Goal: Information Seeking & Learning: Learn about a topic

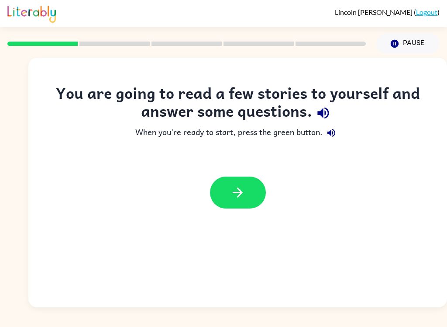
click at [230, 189] on icon "button" at bounding box center [237, 192] width 15 height 15
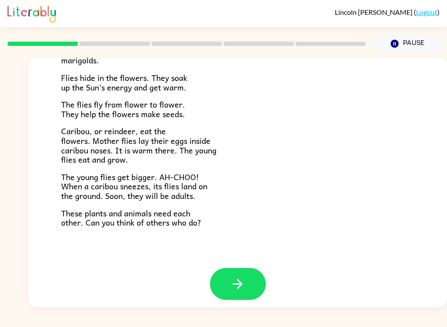
scroll to position [173, 0]
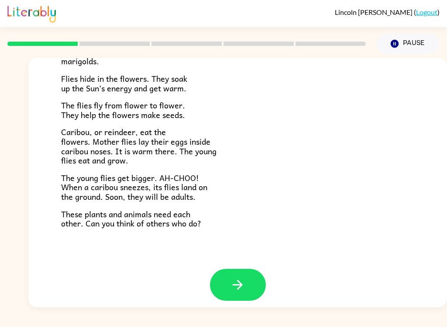
click at [257, 291] on button "button" at bounding box center [238, 284] width 56 height 32
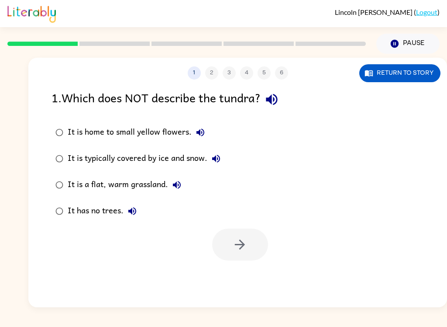
scroll to position [0, 0]
click at [275, 98] on icon "button" at bounding box center [271, 99] width 15 height 15
click at [279, 96] on icon "button" at bounding box center [271, 99] width 15 height 15
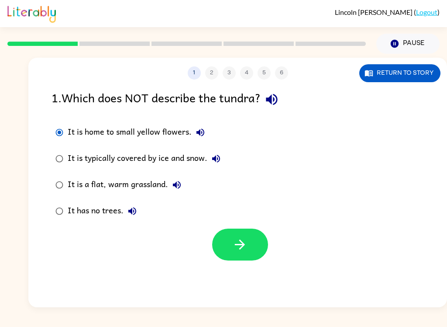
click at [223, 241] on button "button" at bounding box center [240, 244] width 56 height 32
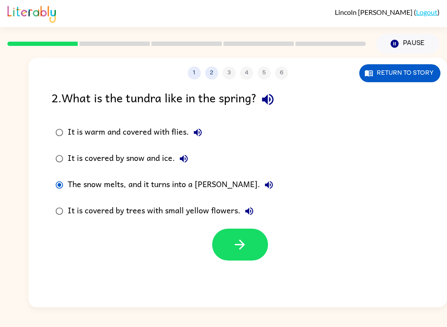
click at [240, 260] on button "button" at bounding box center [240, 244] width 56 height 32
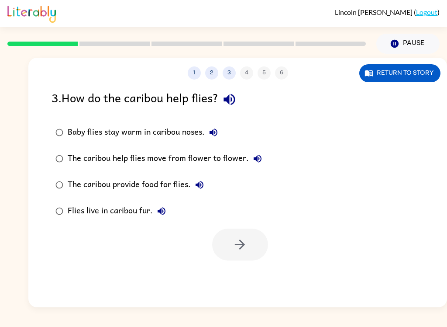
click at [207, 68] on button "2" at bounding box center [211, 72] width 13 height 13
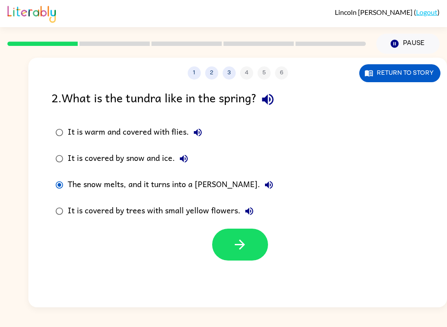
click at [278, 72] on div "1 2 3 4 5 6" at bounding box center [237, 72] width 419 height 13
click at [278, 74] on div "1 2 3 4 5 6" at bounding box center [237, 72] width 419 height 13
click at [288, 75] on div "1 2 3 4 5 6" at bounding box center [237, 72] width 419 height 13
click at [282, 77] on div "1 2 3 4 5 6" at bounding box center [237, 72] width 419 height 13
click at [289, 67] on div "1 2 3 4 5 6" at bounding box center [237, 72] width 419 height 13
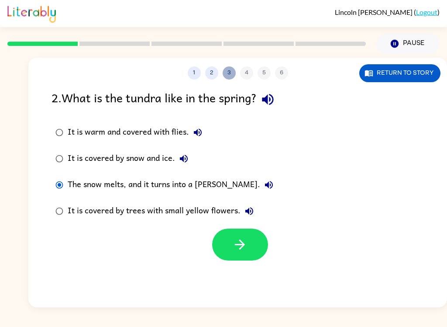
click at [234, 72] on button "3" at bounding box center [229, 72] width 13 height 13
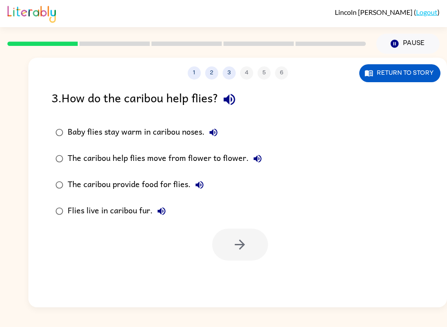
click at [232, 168] on label "The caribou help flies move from flower to flower." at bounding box center [159, 158] width 224 height 26
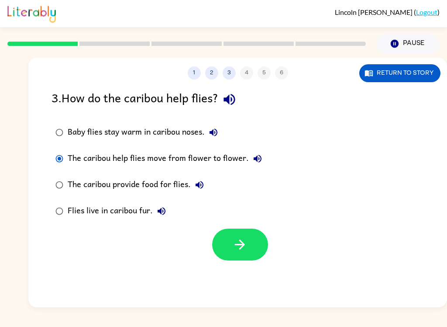
click at [229, 160] on div "The caribou help flies move from flower to flower." at bounding box center [167, 158] width 199 height 17
click at [251, 234] on button "button" at bounding box center [240, 244] width 56 height 32
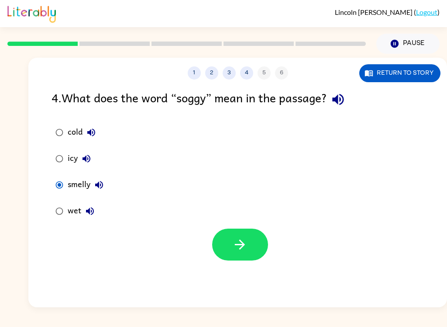
click at [231, 256] on button "button" at bounding box center [240, 244] width 56 height 32
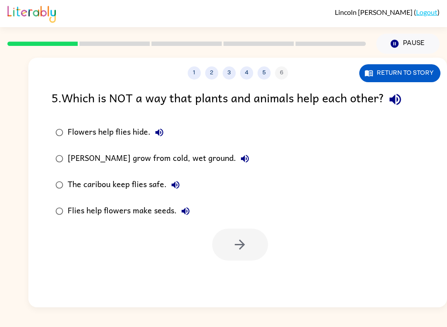
click at [385, 69] on button "Return to story" at bounding box center [399, 73] width 81 height 18
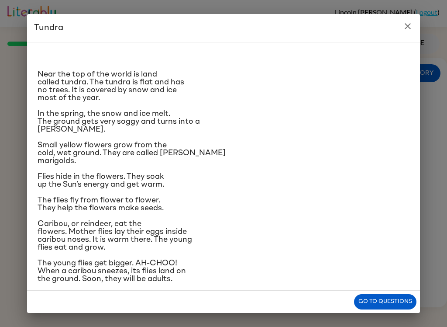
click at [349, 165] on p "Small yellow flowers grow from the cold, wet ground. They are called [PERSON_NA…" at bounding box center [224, 153] width 372 height 24
click at [386, 324] on div "Tundra Near the top of the world is land called tundra. The tundra is flat and …" at bounding box center [223, 163] width 447 height 327
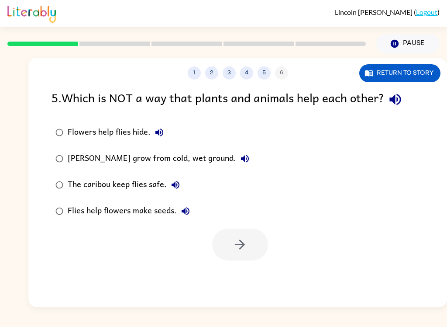
click at [395, 301] on div "1 2 3 4 5 6 Return to story 5 . Which is NOT a way that plants and animals help…" at bounding box center [237, 182] width 419 height 249
click at [223, 164] on div "[PERSON_NAME] grow from cold, wet ground." at bounding box center [161, 158] width 186 height 17
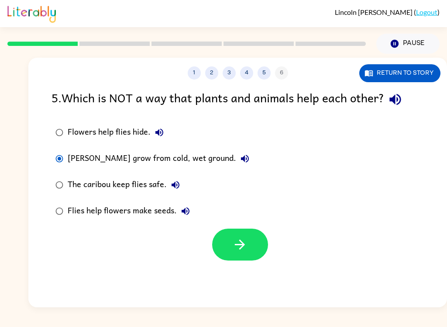
click at [227, 251] on button "button" at bounding box center [240, 244] width 56 height 32
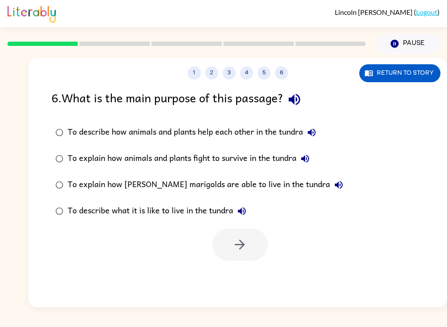
click at [299, 94] on icon "button" at bounding box center [294, 99] width 15 height 15
click at [314, 131] on icon "button" at bounding box center [311, 132] width 10 height 10
click at [306, 128] on button "To describe how animals and plants help each other in the tundra" at bounding box center [311, 132] width 17 height 17
click at [319, 124] on div "To describe how animals and plants help each other in the tundra" at bounding box center [194, 132] width 253 height 17
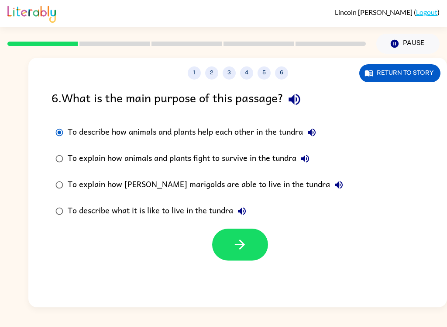
click at [313, 137] on icon "button" at bounding box center [311, 132] width 10 height 10
click at [316, 129] on icon "button" at bounding box center [311, 132] width 10 height 10
click at [314, 151] on div "To explain how animals and plants fight to survive in the tundra" at bounding box center [191, 158] width 246 height 17
click at [310, 155] on icon "button" at bounding box center [305, 158] width 10 height 10
click at [335, 183] on icon "button" at bounding box center [339, 185] width 8 height 8
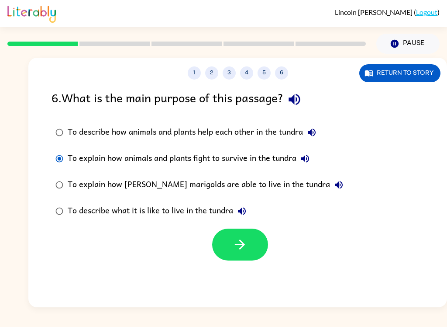
click at [248, 212] on button "To describe what it is like to live in the tundra" at bounding box center [241, 210] width 17 height 17
click at [326, 129] on label "To describe how animals and plants help each other in the tundra" at bounding box center [199, 132] width 305 height 26
click at [315, 133] on icon "button" at bounding box center [312, 132] width 8 height 8
click at [239, 252] on icon "button" at bounding box center [239, 244] width 15 height 15
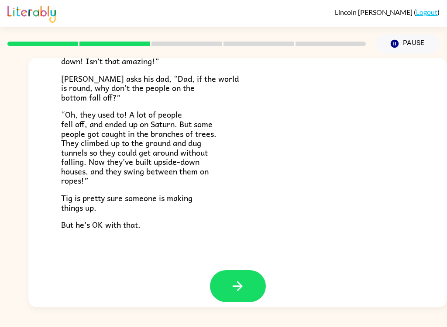
scroll to position [245, 0]
click at [244, 278] on icon "button" at bounding box center [237, 285] width 15 height 15
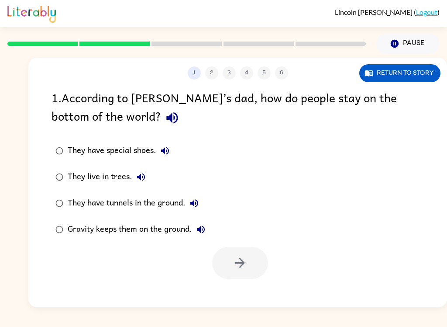
scroll to position [0, 0]
click at [166, 119] on icon "button" at bounding box center [171, 117] width 11 height 11
click at [171, 144] on button "They have special shoes." at bounding box center [164, 150] width 17 height 17
click at [142, 182] on icon "button" at bounding box center [141, 177] width 10 height 10
click at [193, 204] on icon "button" at bounding box center [194, 203] width 8 height 8
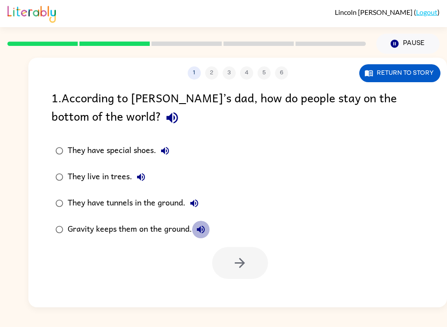
click at [203, 230] on icon "button" at bounding box center [201, 229] width 8 height 8
click at [177, 224] on div "Gravity keeps them on the ground." at bounding box center [139, 228] width 142 height 17
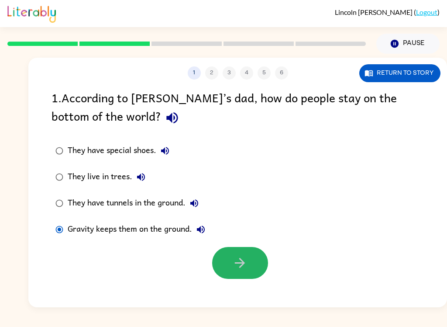
click at [247, 269] on icon "button" at bounding box center [239, 262] width 15 height 15
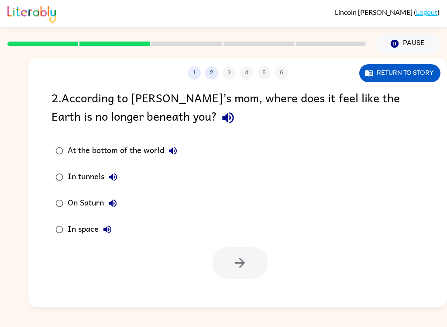
click at [220, 121] on icon "button" at bounding box center [227, 117] width 15 height 15
click at [220, 114] on icon "button" at bounding box center [227, 117] width 15 height 15
click at [95, 240] on label "In space" at bounding box center [116, 229] width 139 height 26
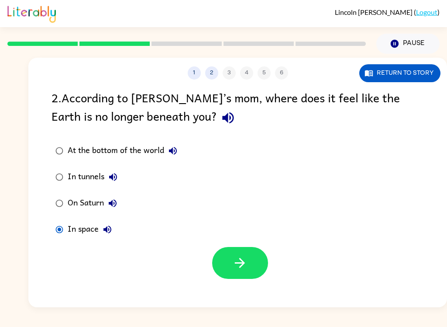
click at [81, 237] on div "In space" at bounding box center [92, 228] width 48 height 17
click at [234, 265] on icon "button" at bounding box center [239, 262] width 15 height 15
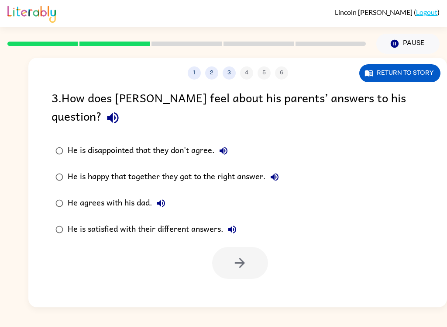
click at [206, 70] on button "2" at bounding box center [211, 72] width 13 height 13
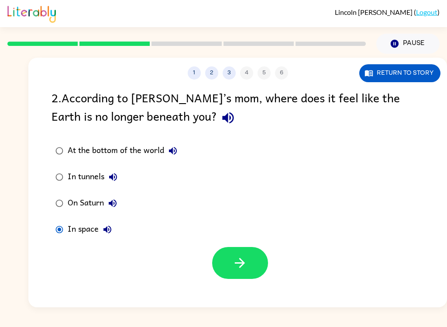
click at [113, 161] on label "At the bottom of the world" at bounding box center [116, 150] width 139 height 26
click at [107, 182] on button "In tunnels" at bounding box center [112, 176] width 17 height 17
click at [99, 173] on div "In tunnels" at bounding box center [95, 176] width 54 height 17
click at [107, 198] on button "On Saturn" at bounding box center [112, 202] width 17 height 17
click at [82, 205] on div "On Saturn" at bounding box center [95, 202] width 54 height 17
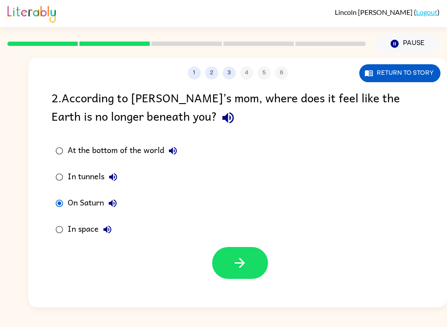
click at [87, 223] on div "In space" at bounding box center [92, 228] width 48 height 17
click at [234, 244] on div at bounding box center [237, 260] width 419 height 36
click at [251, 261] on button "button" at bounding box center [240, 263] width 56 height 32
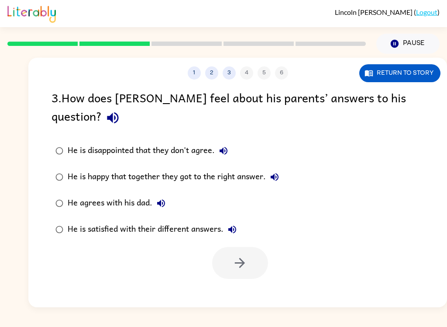
click at [144, 190] on label "He agrees with his dad." at bounding box center [167, 203] width 241 height 26
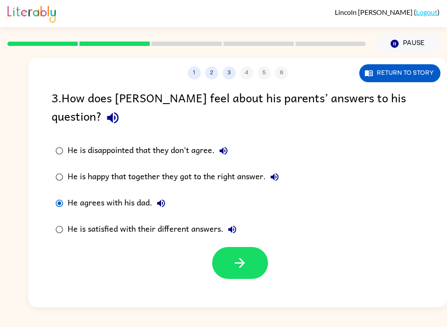
click at [305, 78] on div "1 2 3 4 5 6" at bounding box center [237, 72] width 419 height 13
click at [243, 255] on icon "button" at bounding box center [239, 262] width 15 height 15
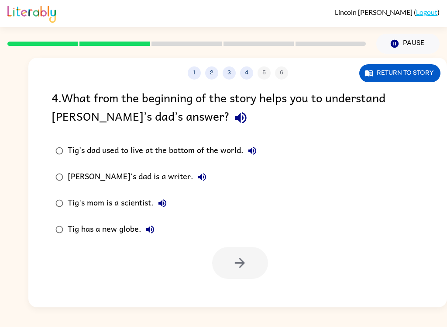
click at [282, 72] on div "1 2 3 4 5 6" at bounding box center [237, 72] width 419 height 13
click at [278, 77] on div "1 2 3 4 5 6" at bounding box center [237, 72] width 419 height 13
click at [412, 69] on button "Return to story" at bounding box center [399, 73] width 81 height 18
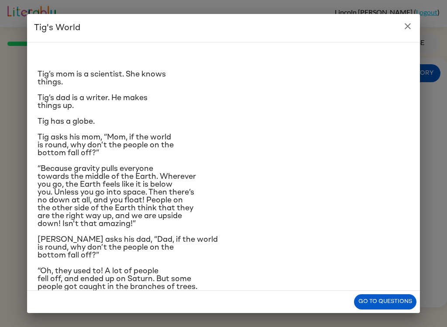
click at [388, 302] on button "Go to questions" at bounding box center [385, 301] width 62 height 15
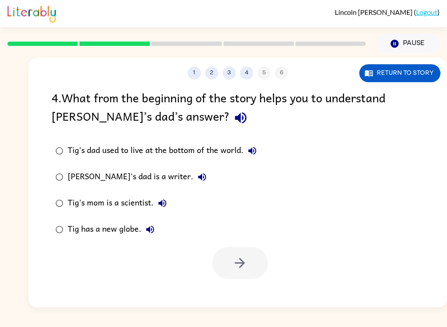
click at [129, 173] on div "[PERSON_NAME]'s dad is a writer." at bounding box center [139, 176] width 143 height 17
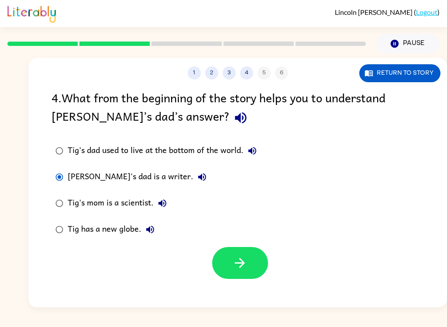
click at [236, 258] on icon "button" at bounding box center [239, 262] width 15 height 15
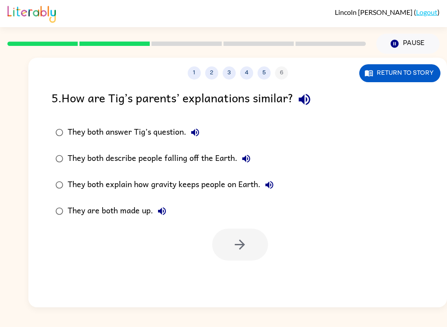
click at [222, 193] on div "They both explain how gravity keeps people on Earth." at bounding box center [173, 184] width 210 height 17
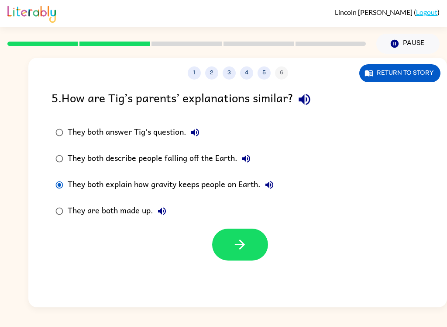
click at [220, 183] on div "They both explain how gravity keeps people on Earth." at bounding box center [173, 184] width 210 height 17
click at [233, 260] on button "button" at bounding box center [240, 244] width 56 height 32
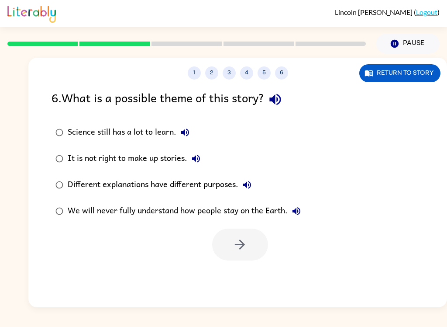
click at [234, 173] on label "Different explanations have different purposes." at bounding box center [178, 185] width 263 height 26
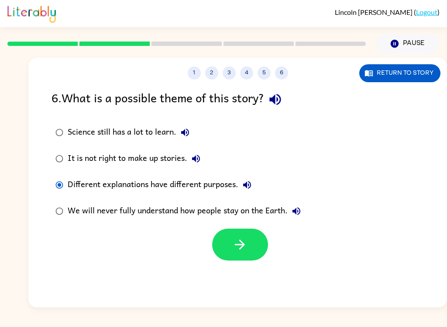
click at [222, 180] on div "Different explanations have different purposes." at bounding box center [162, 184] width 188 height 17
click at [244, 213] on div "We will never fully understand how people stay on the Earth." at bounding box center [186, 210] width 237 height 17
click at [234, 246] on icon "button" at bounding box center [239, 244] width 15 height 15
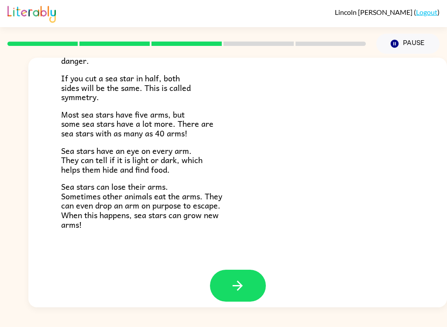
scroll to position [244, 0]
click at [258, 291] on button "button" at bounding box center [238, 286] width 56 height 32
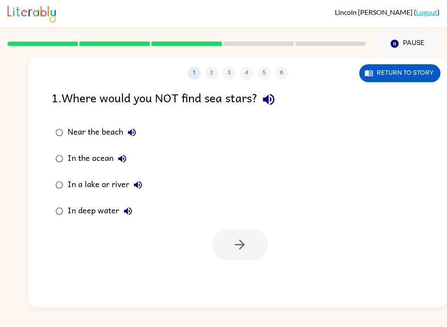
scroll to position [0, 0]
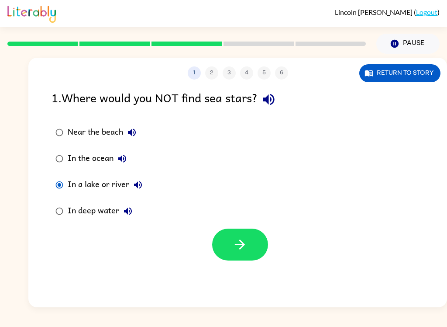
click at [281, 216] on div "Near the beach In the ocean In a lake or river In deep water" at bounding box center [249, 171] width 395 height 105
click at [259, 235] on button "button" at bounding box center [240, 244] width 56 height 32
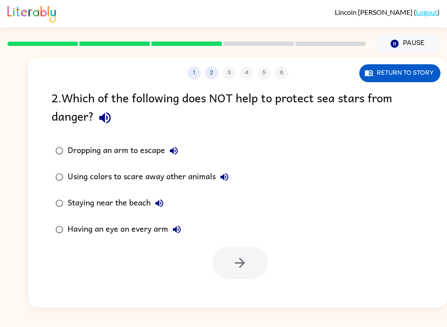
click at [117, 253] on div at bounding box center [237, 260] width 419 height 36
click at [124, 236] on div "Having an eye on every arm" at bounding box center [127, 228] width 118 height 17
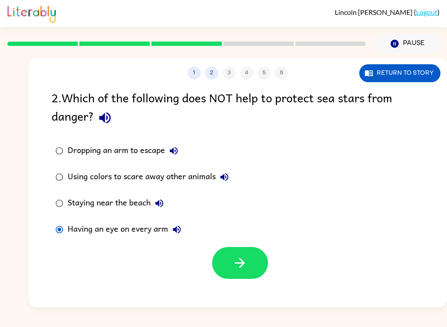
click at [238, 275] on button "button" at bounding box center [240, 263] width 56 height 32
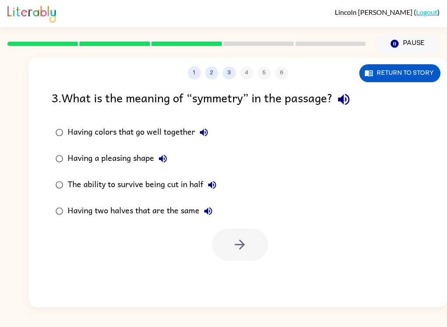
click at [99, 162] on div "Having a pleasing shape" at bounding box center [120, 158] width 104 height 17
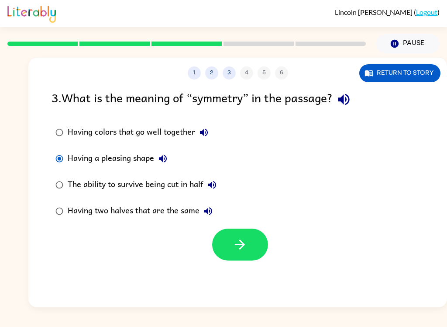
click at [244, 247] on icon "button" at bounding box center [239, 244] width 15 height 15
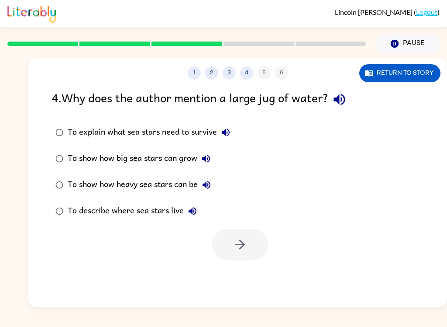
click at [79, 130] on div "To explain what sea stars need to survive" at bounding box center [151, 132] width 167 height 17
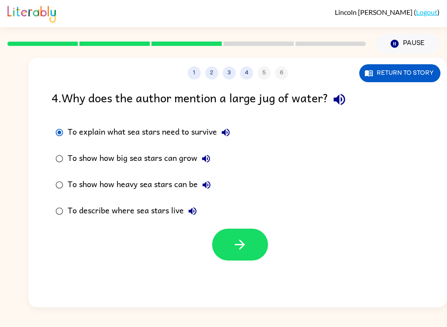
click at [237, 254] on button "button" at bounding box center [240, 244] width 56 height 32
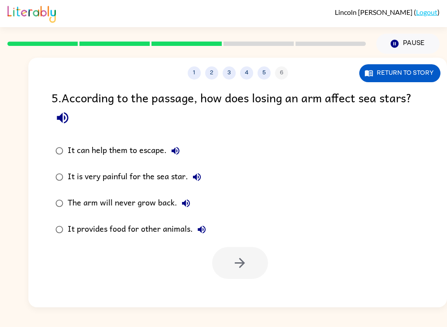
click at [153, 205] on div "The arm will never grow back." at bounding box center [131, 202] width 127 height 17
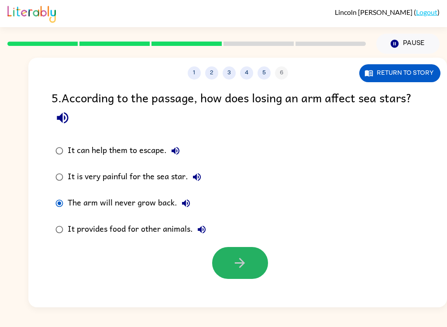
click at [246, 260] on icon "button" at bounding box center [239, 262] width 15 height 15
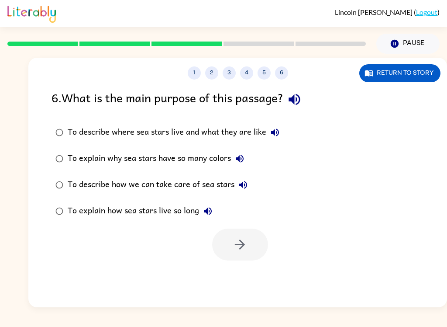
click at [66, 126] on label "To describe where sea stars live and what they are like" at bounding box center [167, 132] width 241 height 26
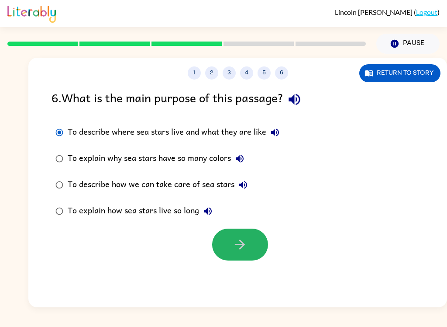
click at [241, 234] on button "button" at bounding box center [240, 244] width 56 height 32
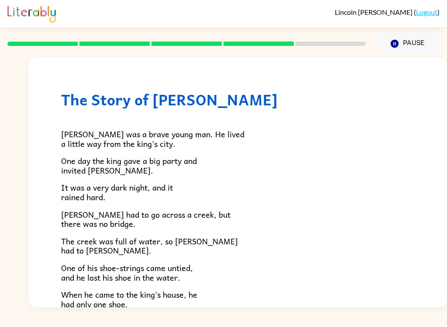
click at [236, 230] on div "[PERSON_NAME] was a brave young man. He lived a little way from the king's city…" at bounding box center [237, 239] width 353 height 263
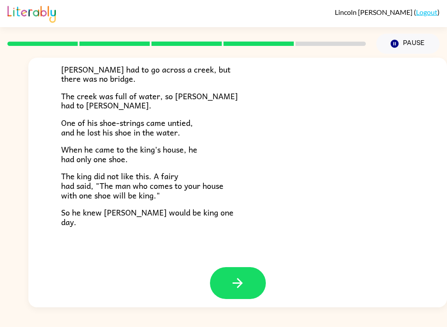
scroll to position [144, 0]
click at [209, 288] on div at bounding box center [237, 289] width 419 height 45
click at [225, 282] on button "button" at bounding box center [238, 283] width 56 height 32
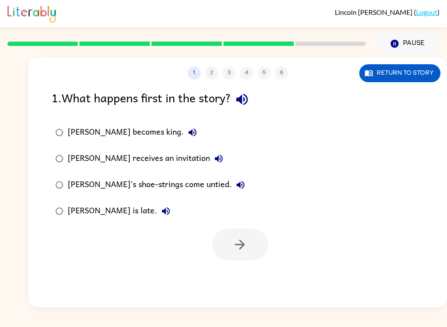
scroll to position [0, 0]
click at [150, 160] on div "[PERSON_NAME] receives an invitation" at bounding box center [148, 158] width 160 height 17
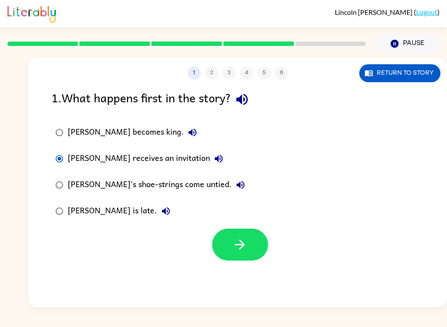
click at [258, 268] on div "1 2 3 4 5 6 Return to story 1 . What happens first in the story? [PERSON_NAME] …" at bounding box center [237, 182] width 419 height 249
click at [254, 249] on button "button" at bounding box center [240, 244] width 56 height 32
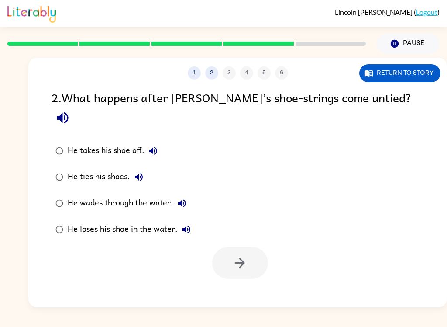
click at [100, 168] on div "He ties his shoes." at bounding box center [108, 176] width 80 height 17
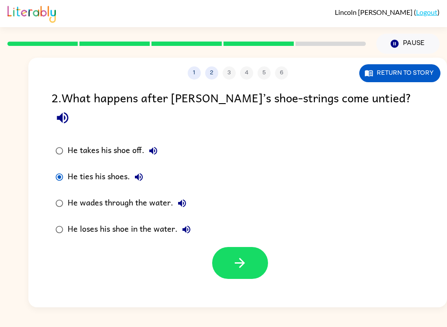
click at [255, 260] on button "button" at bounding box center [240, 263] width 56 height 32
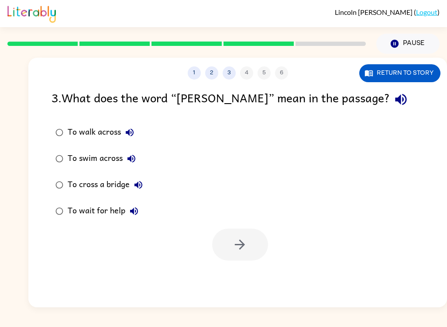
click at [103, 133] on div "To walk across" at bounding box center [103, 132] width 71 height 17
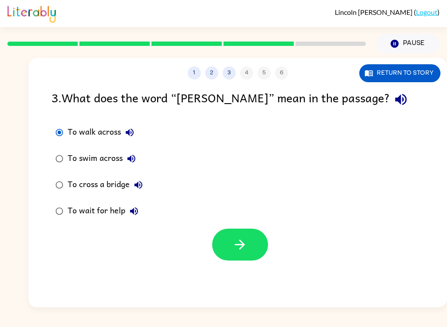
click at [249, 244] on button "button" at bounding box center [240, 244] width 56 height 32
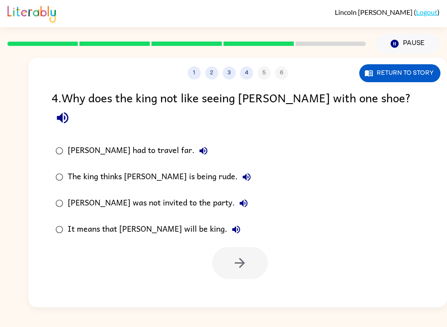
click at [171, 168] on div "The king thinks [PERSON_NAME] is being rude." at bounding box center [162, 176] width 188 height 17
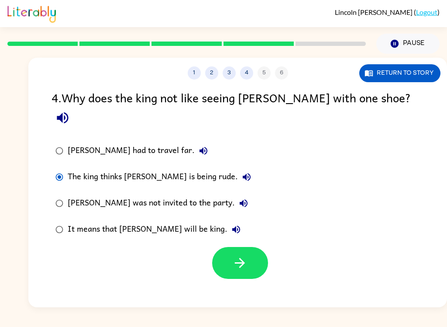
click at [256, 247] on button "button" at bounding box center [240, 263] width 56 height 32
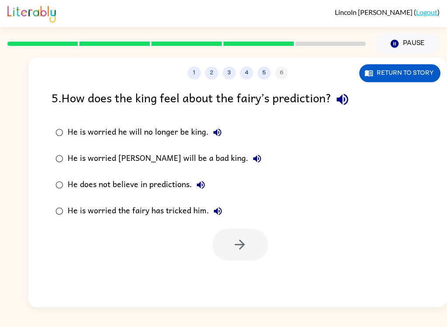
click at [188, 205] on div "He is worried the fairy has tricked him." at bounding box center [147, 210] width 159 height 17
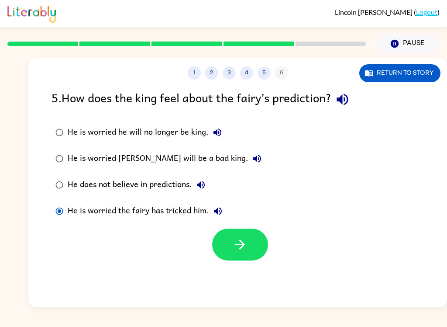
click at [260, 243] on button "button" at bounding box center [240, 244] width 56 height 32
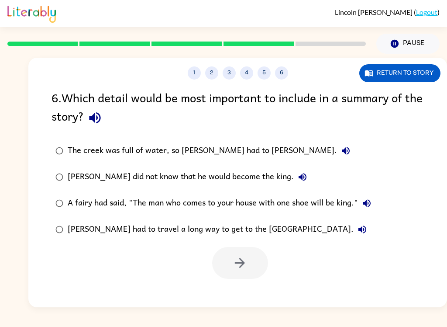
click at [187, 157] on div "The creek was full of water, so [PERSON_NAME] had to [PERSON_NAME]." at bounding box center [211, 150] width 287 height 17
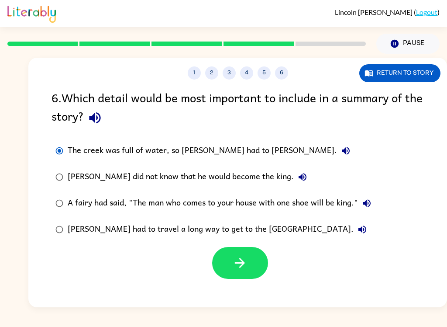
click at [199, 175] on div "[PERSON_NAME] did not know that he would become the king." at bounding box center [190, 176] width 244 height 17
click at [221, 193] on label "A fairy had said, "The man who comes to your house with one shoe will be king."" at bounding box center [213, 203] width 333 height 26
click at [234, 199] on div "A fairy had said, "The man who comes to your house with one shoe will be king."" at bounding box center [222, 202] width 308 height 17
click at [246, 270] on icon "button" at bounding box center [239, 262] width 15 height 15
